Goal: Find specific page/section: Find specific page/section

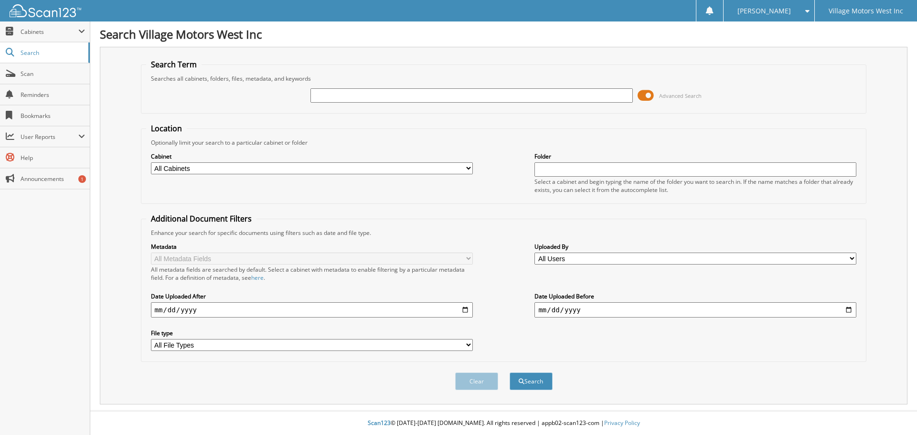
click at [318, 98] on input "text" at bounding box center [472, 95] width 322 height 14
type input "729101"
click at [510, 373] on button "Search" at bounding box center [531, 382] width 43 height 18
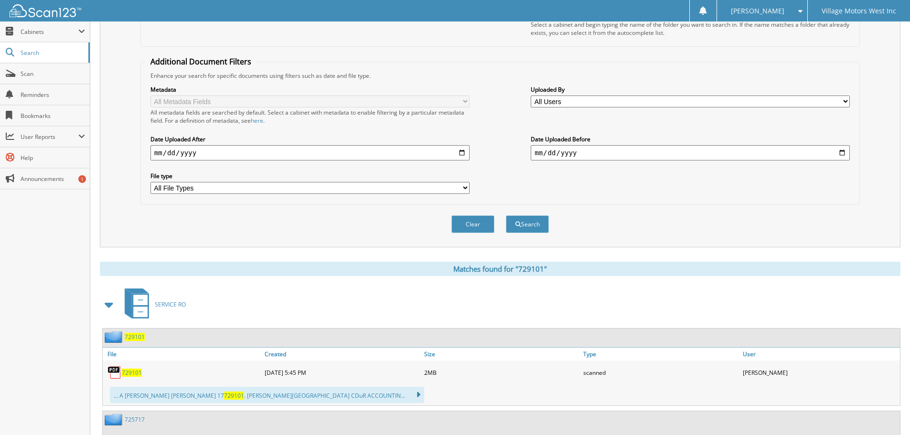
scroll to position [287, 0]
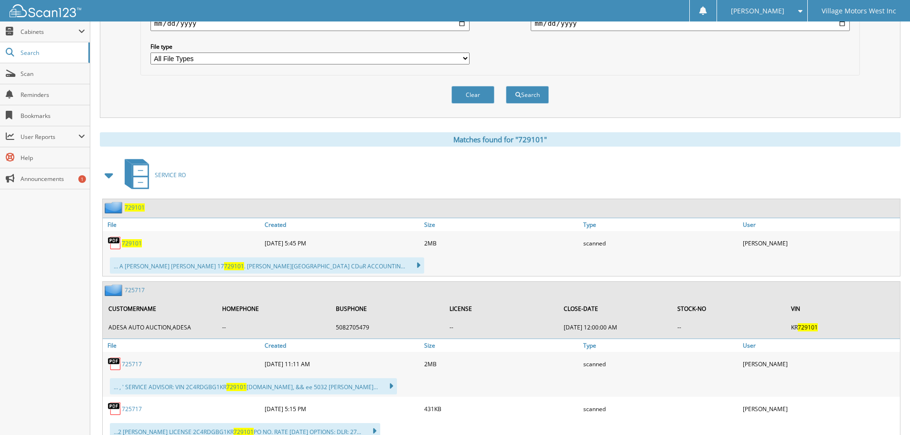
click at [134, 243] on span "729101" at bounding box center [132, 243] width 20 height 8
